Goal: Task Accomplishment & Management: Complete application form

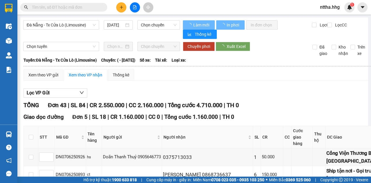
type input "[DATE]"
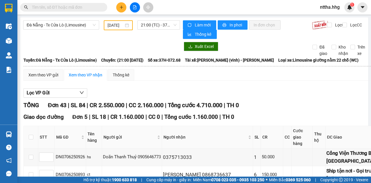
click at [89, 8] on input "text" at bounding box center [66, 7] width 68 height 6
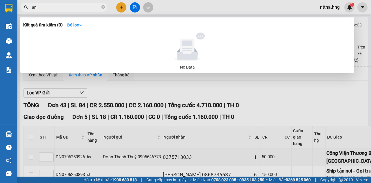
type input "a"
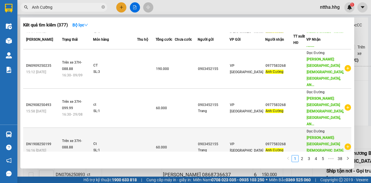
scroll to position [77, 0]
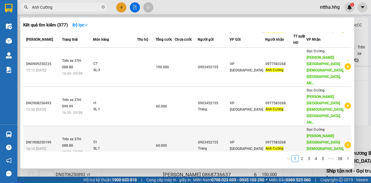
type input "Anh Cường"
click at [198, 126] on td at bounding box center [186, 145] width 23 height 39
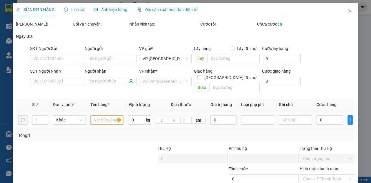
type input "0903452155"
type input "Trang"
type input "0977583268"
type input "Anh Cường"
type input "[GEOGRAPHIC_DATA][DEMOGRAPHIC_DATA], [GEOGRAPHIC_DATA], [GEOGRAPHIC_DATA]"
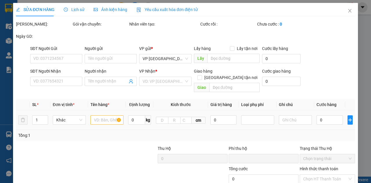
type input "0"
type input "60.000"
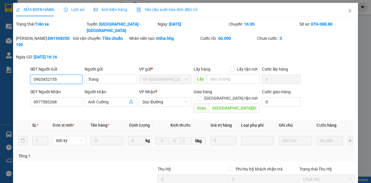
drag, startPoint x: 63, startPoint y: 74, endPoint x: 24, endPoint y: 73, distance: 38.3
click at [24, 73] on div "SĐT Người Gửi 0903452155 0903452155 Người gửi Trang VP gửi * VP [GEOGRAPHIC_DAT…" at bounding box center [185, 76] width 340 height 20
click at [348, 12] on icon "close" at bounding box center [349, 10] width 3 height 3
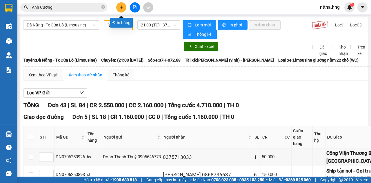
click at [123, 4] on button at bounding box center [121, 7] width 10 height 10
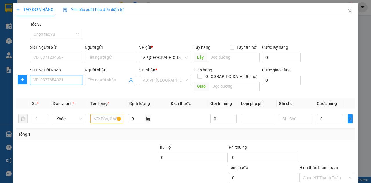
click at [58, 80] on input "SĐT Người Nhận" at bounding box center [56, 79] width 52 height 9
type input "0984155186"
click at [50, 92] on div "0984155186" at bounding box center [55, 91] width 45 height 6
checkbox input "true"
type input "23 [PERSON_NAME]- CHƯA TÍNH SHIP"
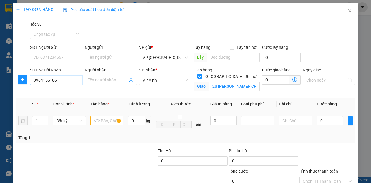
type input "0984155186"
click at [102, 120] on input "text" at bounding box center [106, 120] width 33 height 9
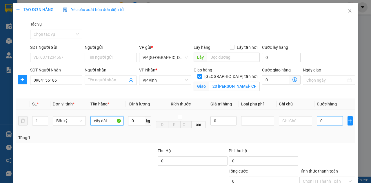
type input "cây dài"
click at [323, 120] on input "0" at bounding box center [330, 120] width 26 height 9
type input "8"
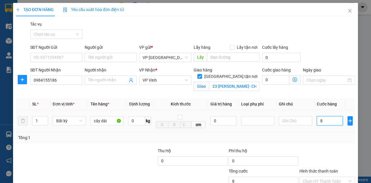
type input "80"
type input "800"
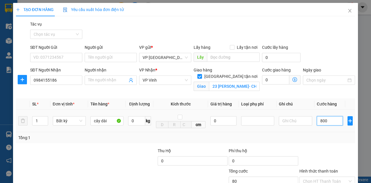
type input "800"
type input "8.000"
type input "80.000"
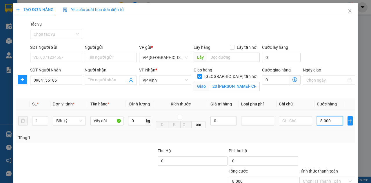
type input "80.000"
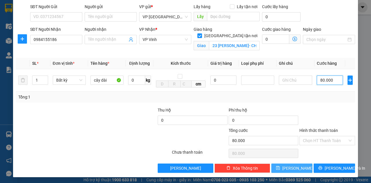
scroll to position [41, 0]
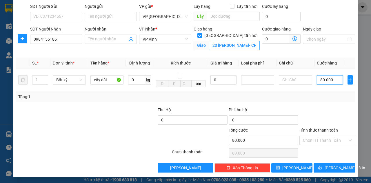
type input "80.000"
click at [232, 41] on input "23 [PERSON_NAME]- CHƯA TÍNH SHIP" at bounding box center [234, 45] width 50 height 9
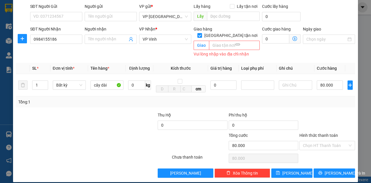
click at [233, 32] on span "[GEOGRAPHIC_DATA] tận nơi" at bounding box center [231, 35] width 58 height 6
click at [201, 33] on input "[GEOGRAPHIC_DATA] tận nơi" at bounding box center [199, 35] width 4 height 4
checkbox input "false"
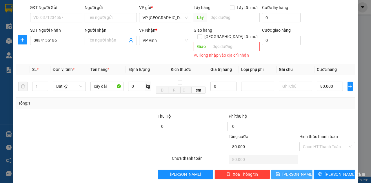
click at [298, 169] on button "[PERSON_NAME]" at bounding box center [291, 173] width 41 height 9
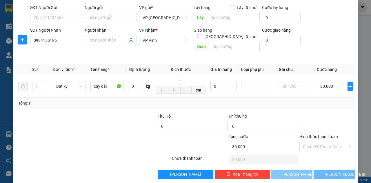
type input "0"
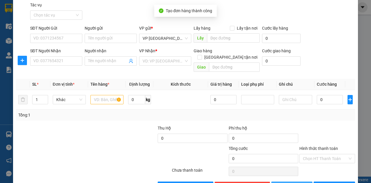
scroll to position [0, 0]
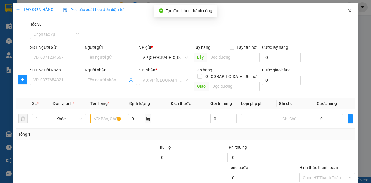
click at [347, 12] on icon "close" at bounding box center [349, 10] width 5 height 5
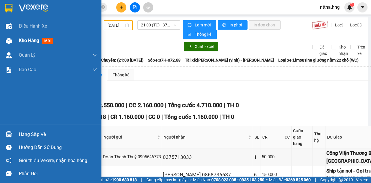
click at [12, 40] on div at bounding box center [9, 41] width 10 height 10
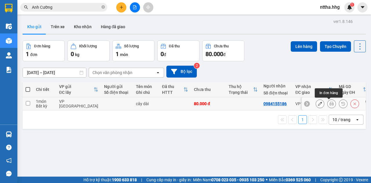
click at [330, 104] on icon at bounding box center [332, 103] width 4 height 4
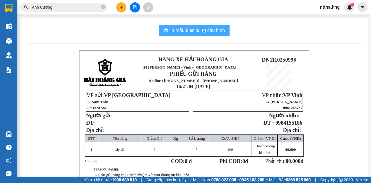
click at [198, 32] on span "In mẫu biên lai tự cấu hình" at bounding box center [197, 30] width 54 height 7
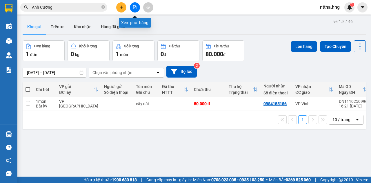
click at [136, 8] on icon "file-add" at bounding box center [134, 7] width 3 height 4
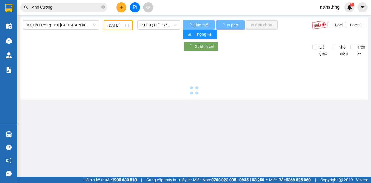
click at [120, 8] on icon "plus" at bounding box center [121, 7] width 4 height 4
